Goal: Use online tool/utility: Utilize a website feature to perform a specific function

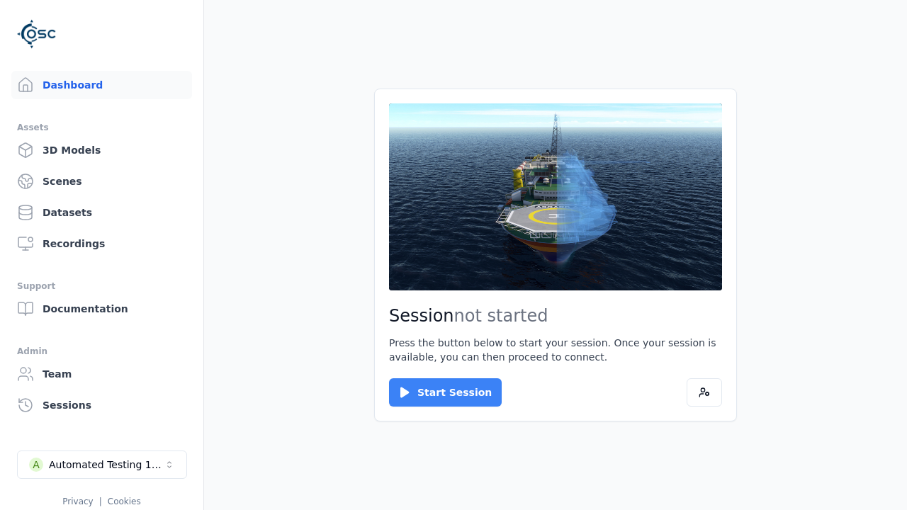
click at [437, 393] on button "Start Session" at bounding box center [445, 393] width 113 height 28
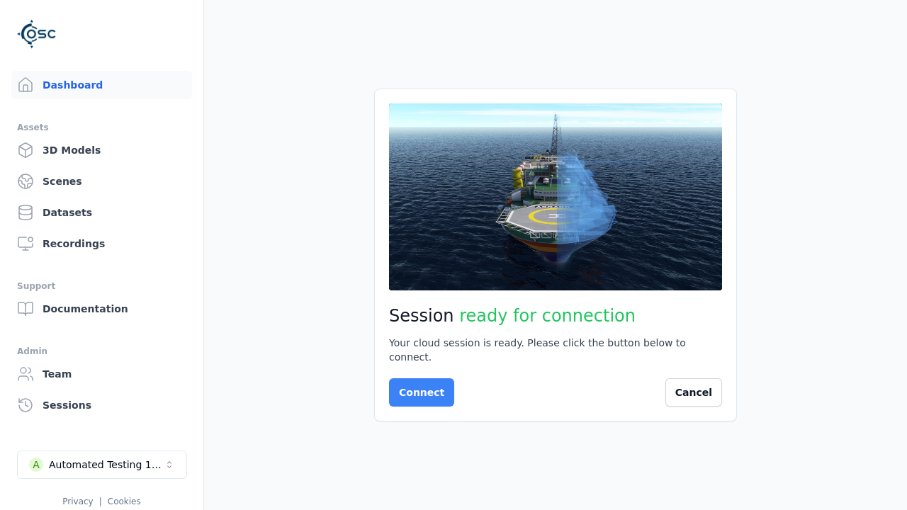
click at [418, 386] on button "Connect" at bounding box center [421, 393] width 65 height 28
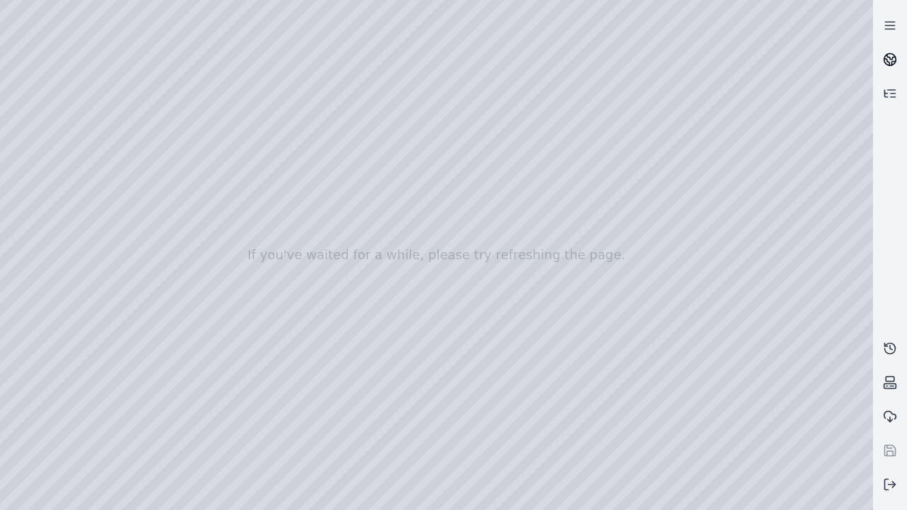
click at [890, 60] on icon at bounding box center [892, 57] width 9 height 5
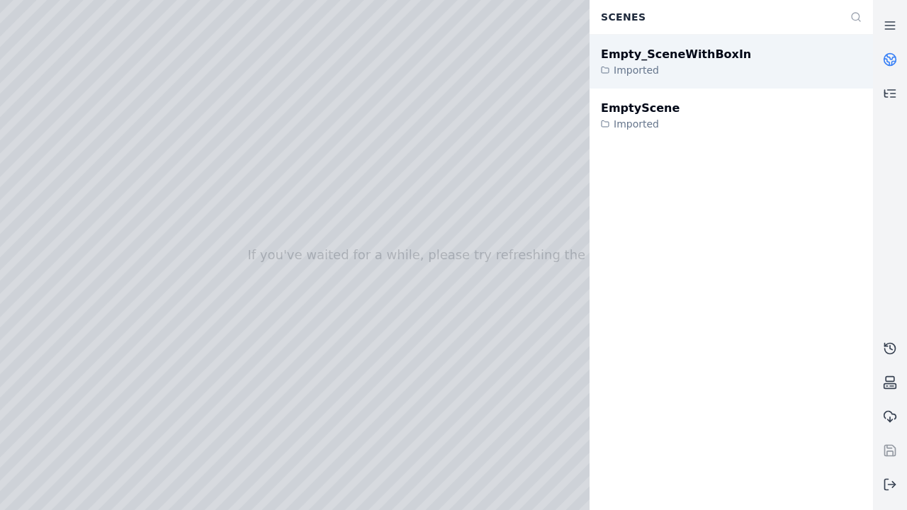
click at [661, 54] on div "Empty_SceneWithBoxIn" at bounding box center [676, 54] width 150 height 17
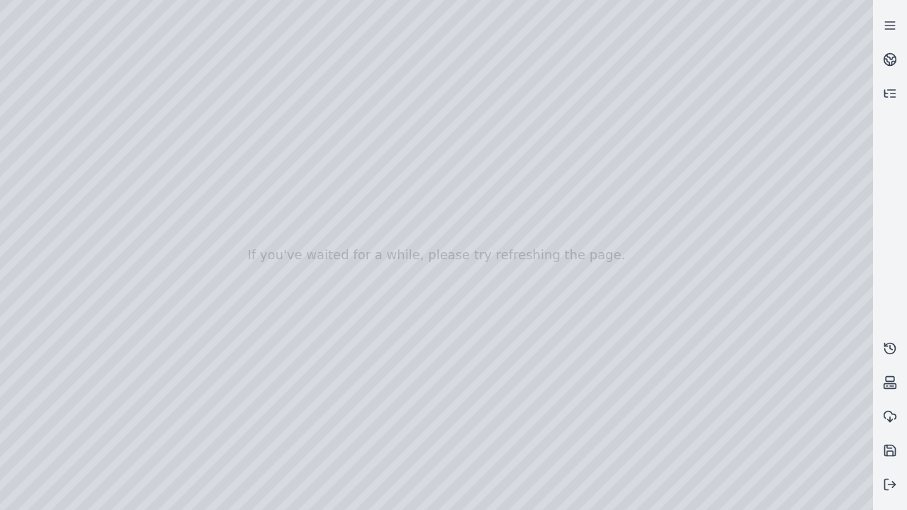
click at [838, 501] on div at bounding box center [436, 255] width 873 height 510
click at [756, 397] on div at bounding box center [436, 255] width 873 height 510
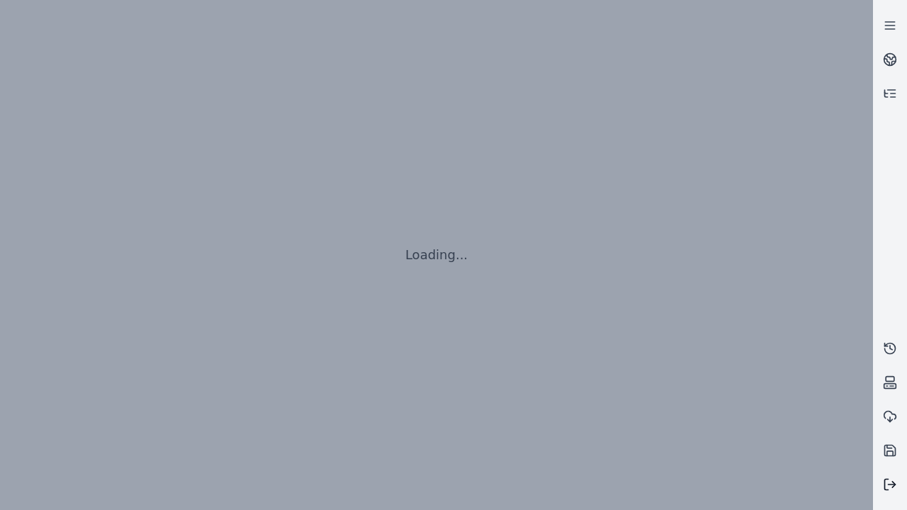
click at [890, 485] on line at bounding box center [892, 485] width 7 height 0
